Goal: Task Accomplishment & Management: Complete application form

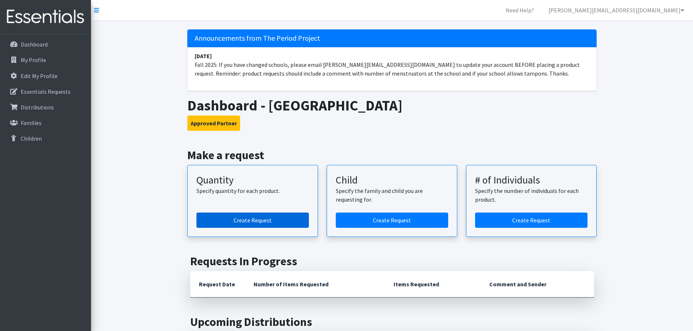
click at [251, 217] on link "Create Request" at bounding box center [252, 220] width 112 height 15
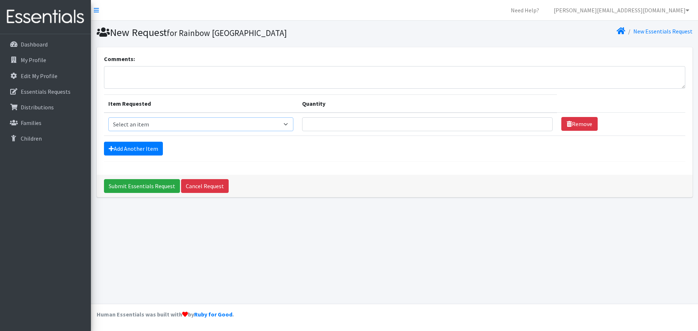
click at [289, 123] on select "Select an item Adult Period Pack Student Period Pack" at bounding box center [200, 124] width 185 height 14
click at [108, 117] on select "Select an item Adult Period Pack Student Period Pack" at bounding box center [200, 124] width 185 height 14
click at [324, 117] on input "Quantity" at bounding box center [427, 124] width 251 height 14
click at [293, 125] on select "Select an item Adult Period Pack Student Period Pack" at bounding box center [200, 124] width 185 height 14
select select "7756"
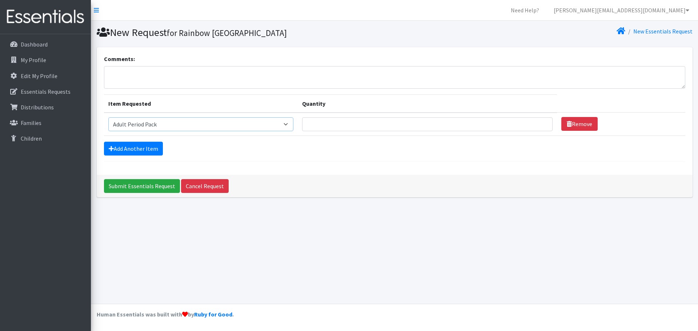
click at [108, 117] on select "Select an item Adult Period Pack Student Period Pack" at bounding box center [200, 124] width 185 height 14
click at [339, 127] on input "Quantity" at bounding box center [427, 124] width 251 height 14
type input "5"
type input "100"
click at [137, 148] on link "Add Another Item" at bounding box center [133, 149] width 59 height 14
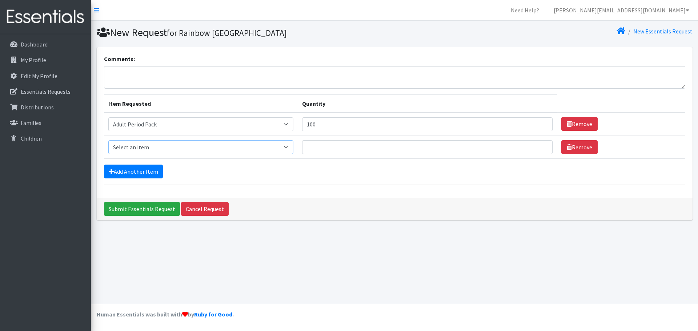
click at [172, 149] on select "Select an item Adult Period Pack Student Period Pack" at bounding box center [200, 147] width 185 height 14
select select "7757"
click at [108, 140] on select "Select an item Adult Period Pack Student Period Pack" at bounding box center [200, 147] width 185 height 14
click at [363, 144] on input "Quantity" at bounding box center [427, 147] width 251 height 14
type input "3"
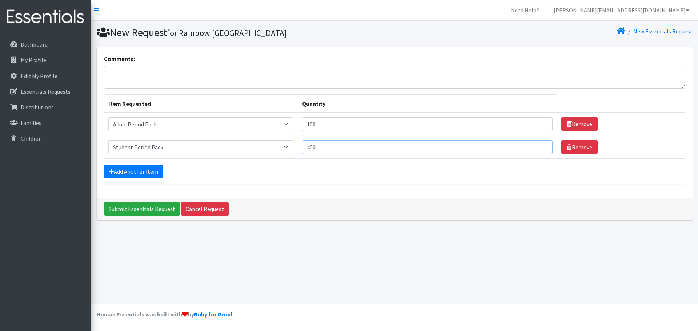
type input "400"
drag, startPoint x: 329, startPoint y: 124, endPoint x: 263, endPoint y: 124, distance: 66.6
click at [263, 124] on tr "Item Requested Select an item Adult Period Pack Student Period Pack Quantity 10…" at bounding box center [395, 124] width 582 height 23
type input "2"
type input "100"
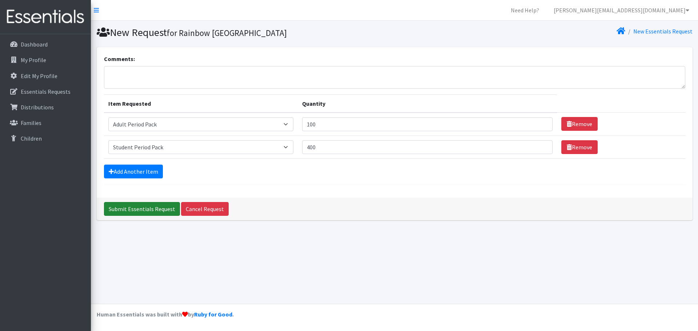
click at [147, 211] on input "Submit Essentials Request" at bounding box center [142, 209] width 76 height 14
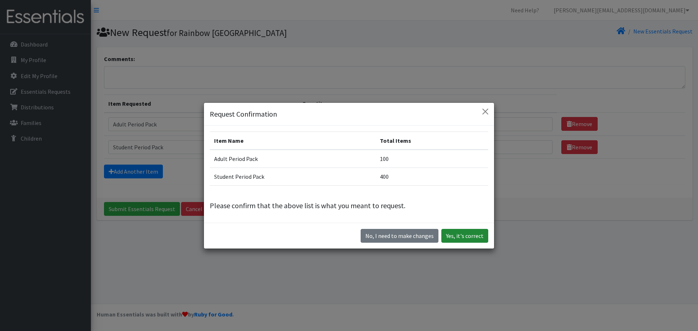
click at [459, 235] on button "Yes, it's correct" at bounding box center [464, 236] width 47 height 14
